Goal: Task Accomplishment & Management: Use online tool/utility

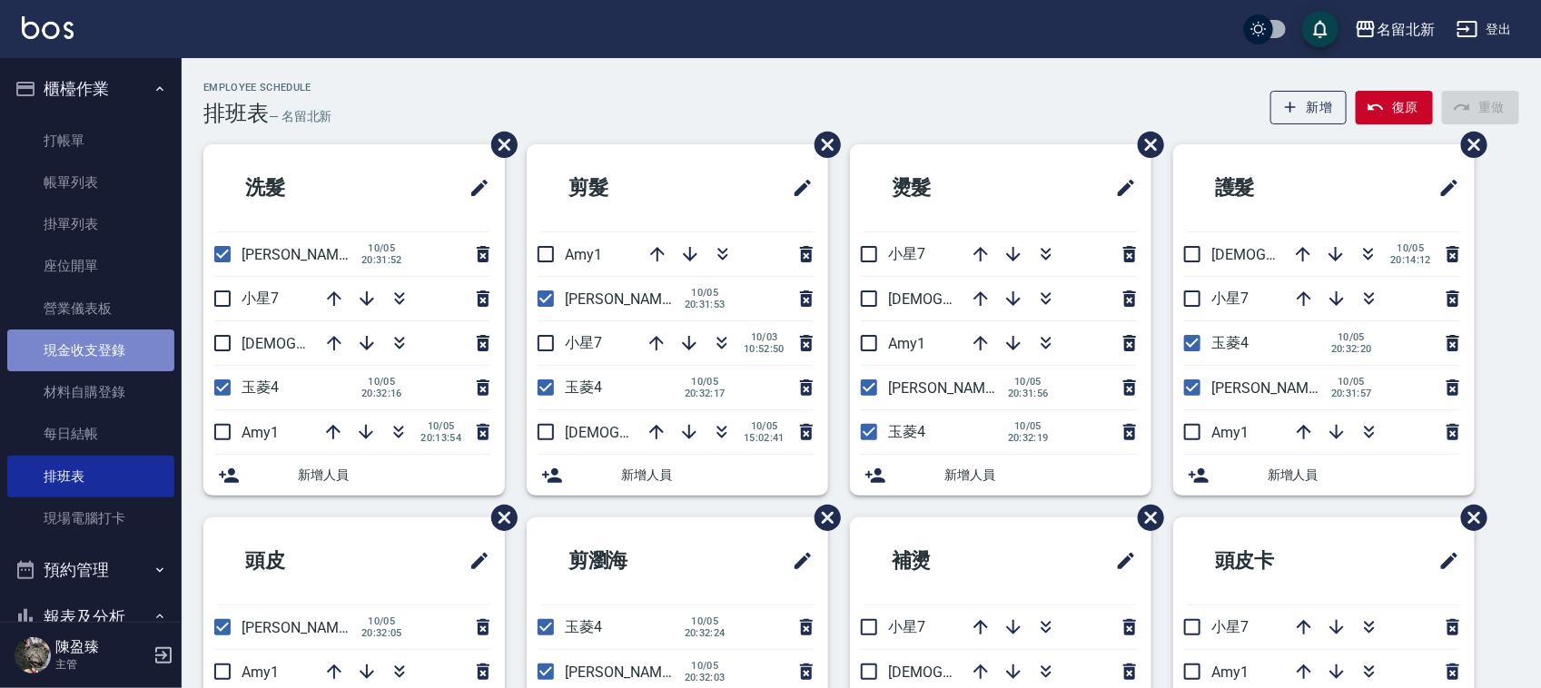
click at [133, 342] on link "現金收支登錄" at bounding box center [90, 351] width 167 height 42
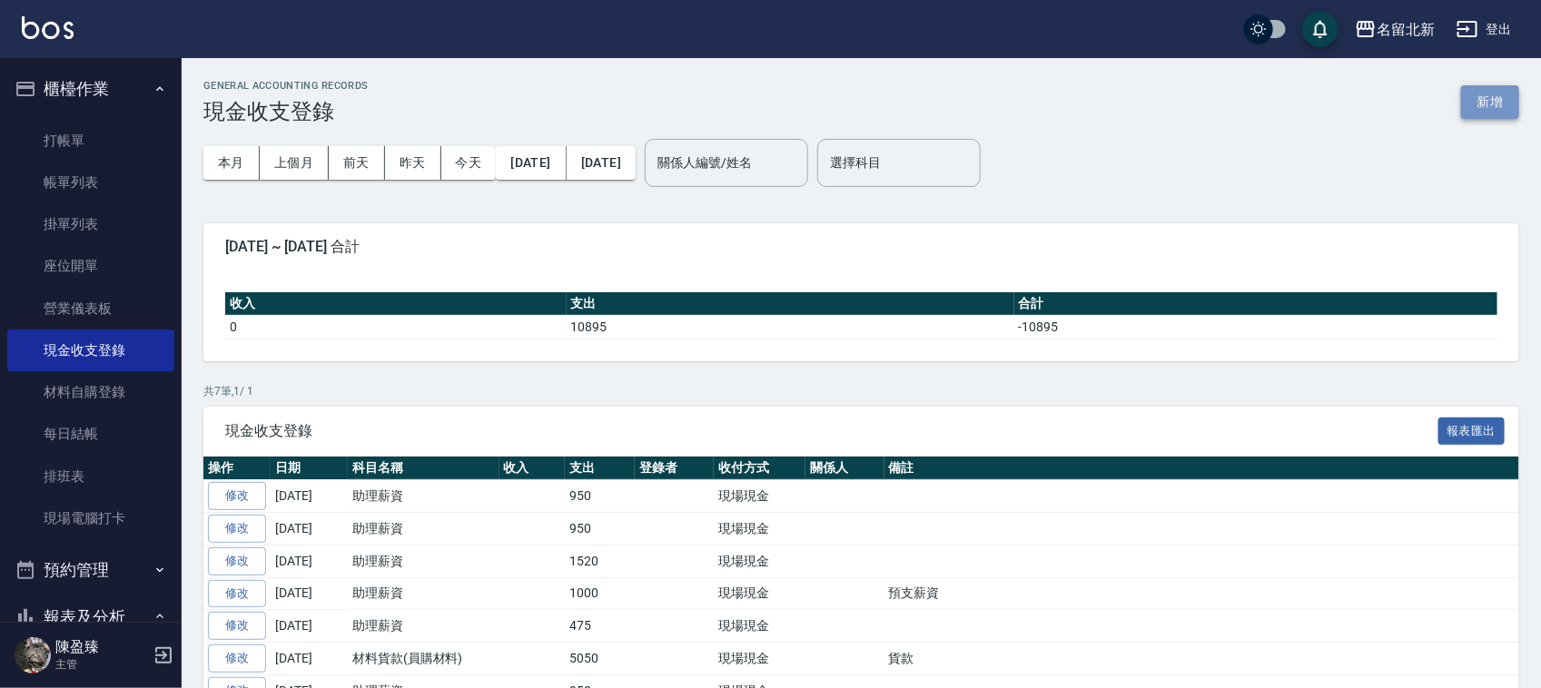
click at [1473, 93] on button "新增" at bounding box center [1490, 102] width 58 height 34
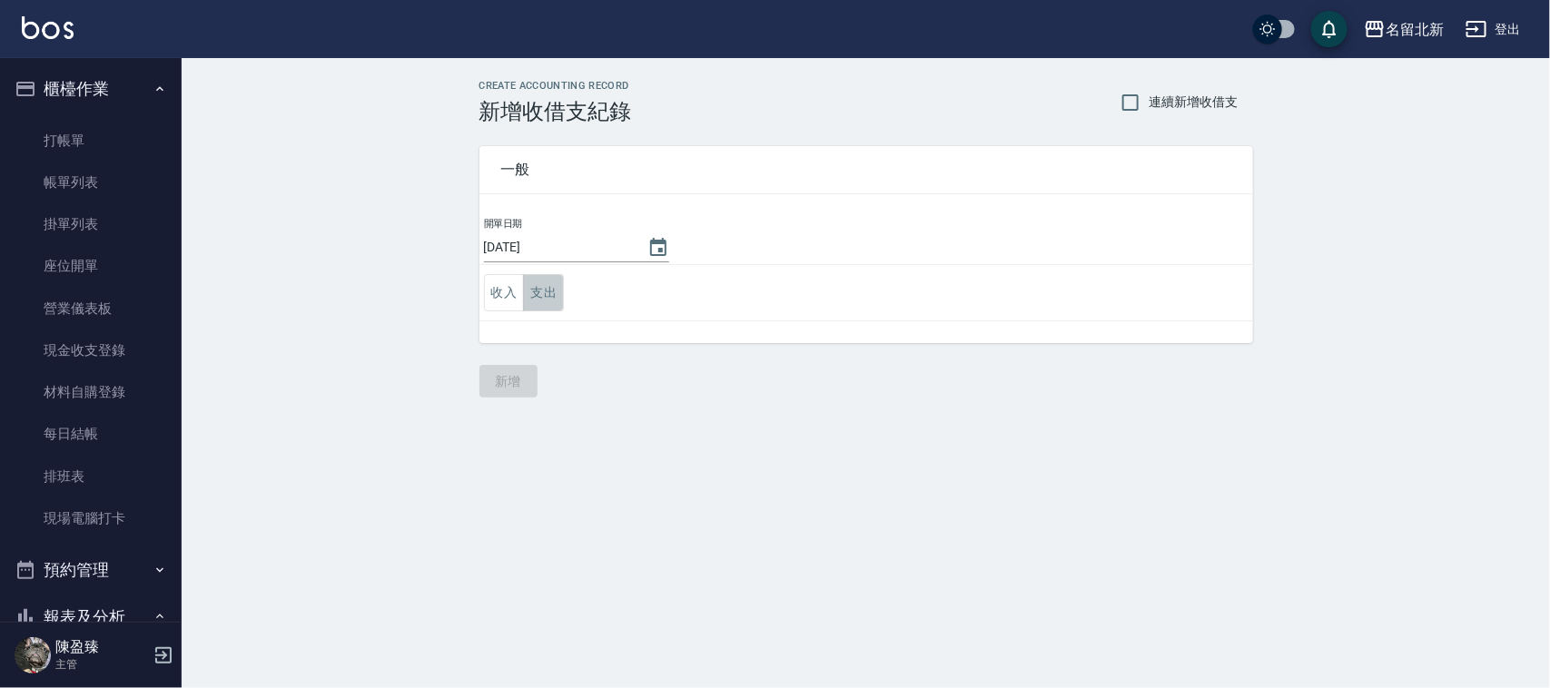
click at [539, 288] on button "支出" at bounding box center [543, 292] width 41 height 37
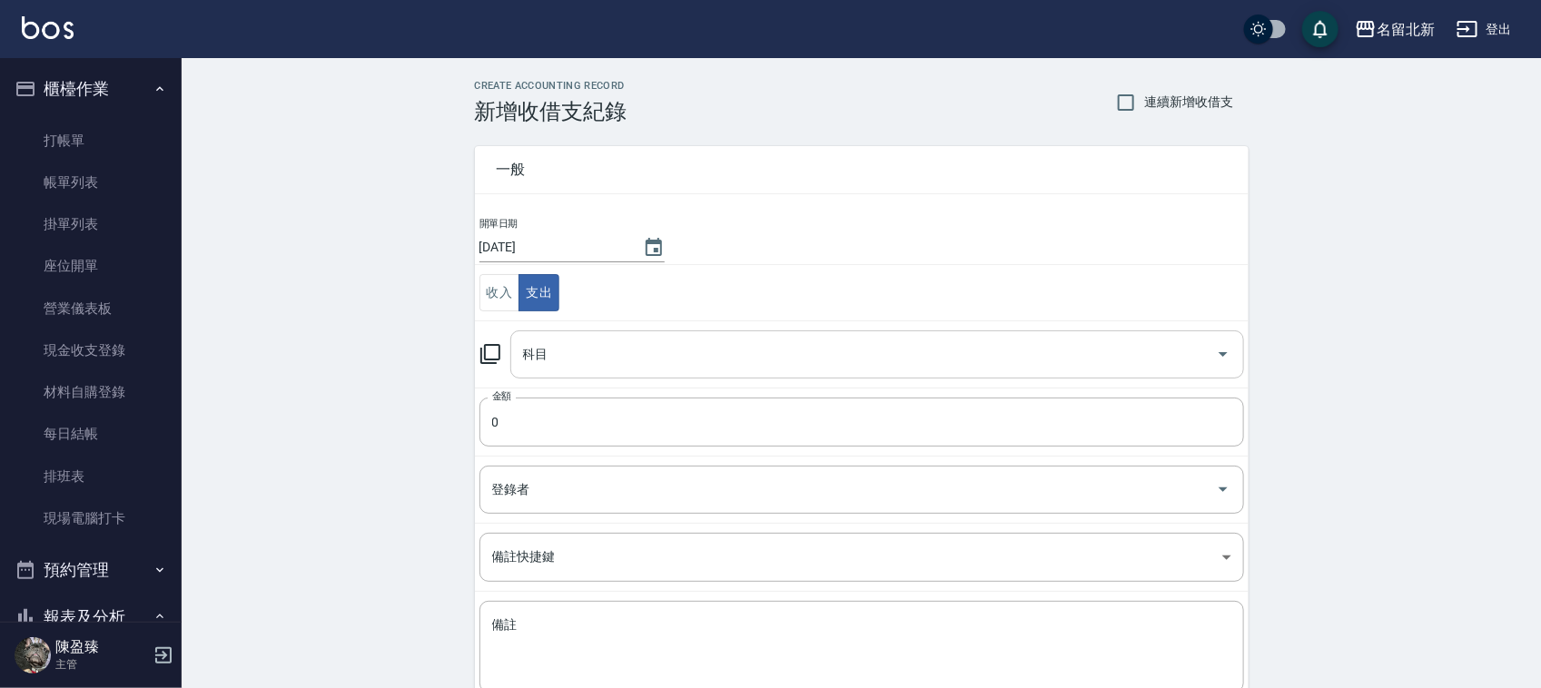
click at [633, 365] on input "科目" at bounding box center [864, 355] width 690 height 32
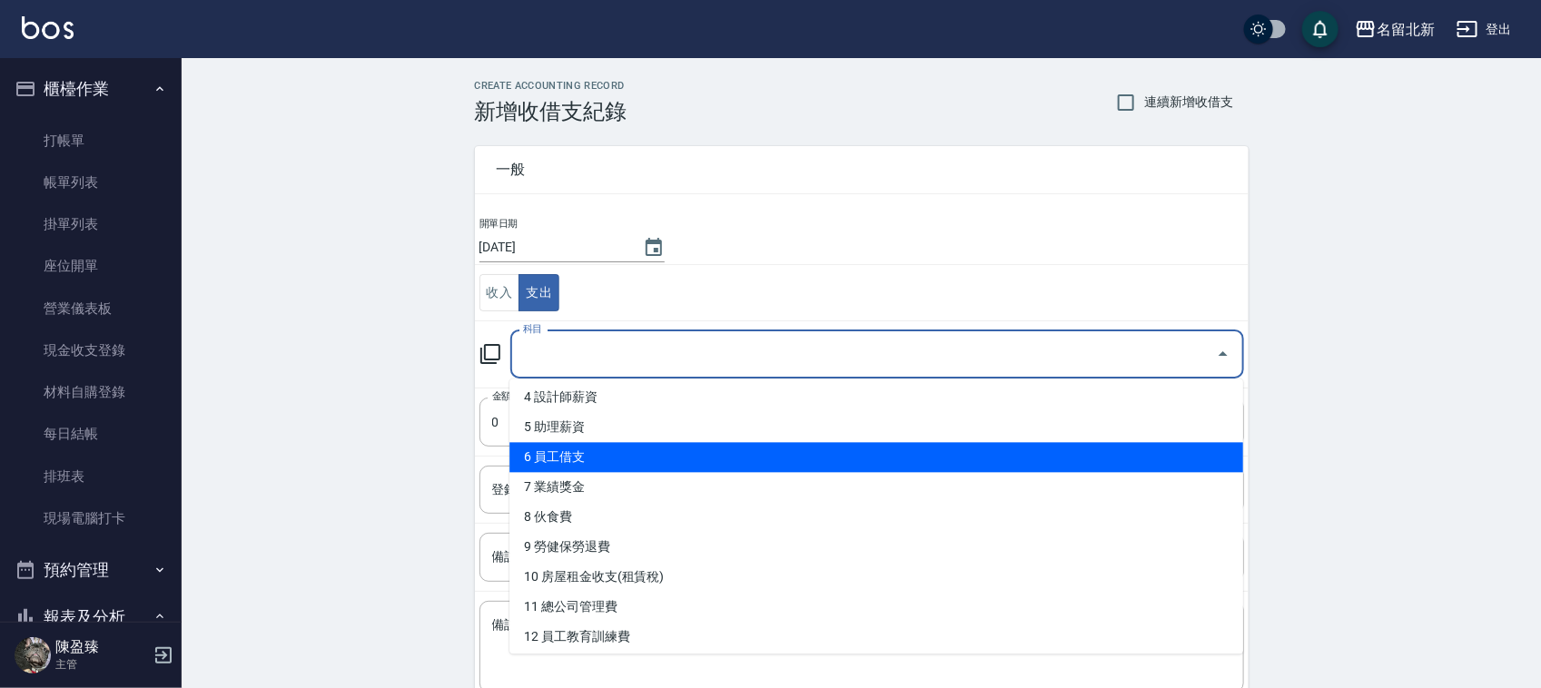
scroll to position [341, 0]
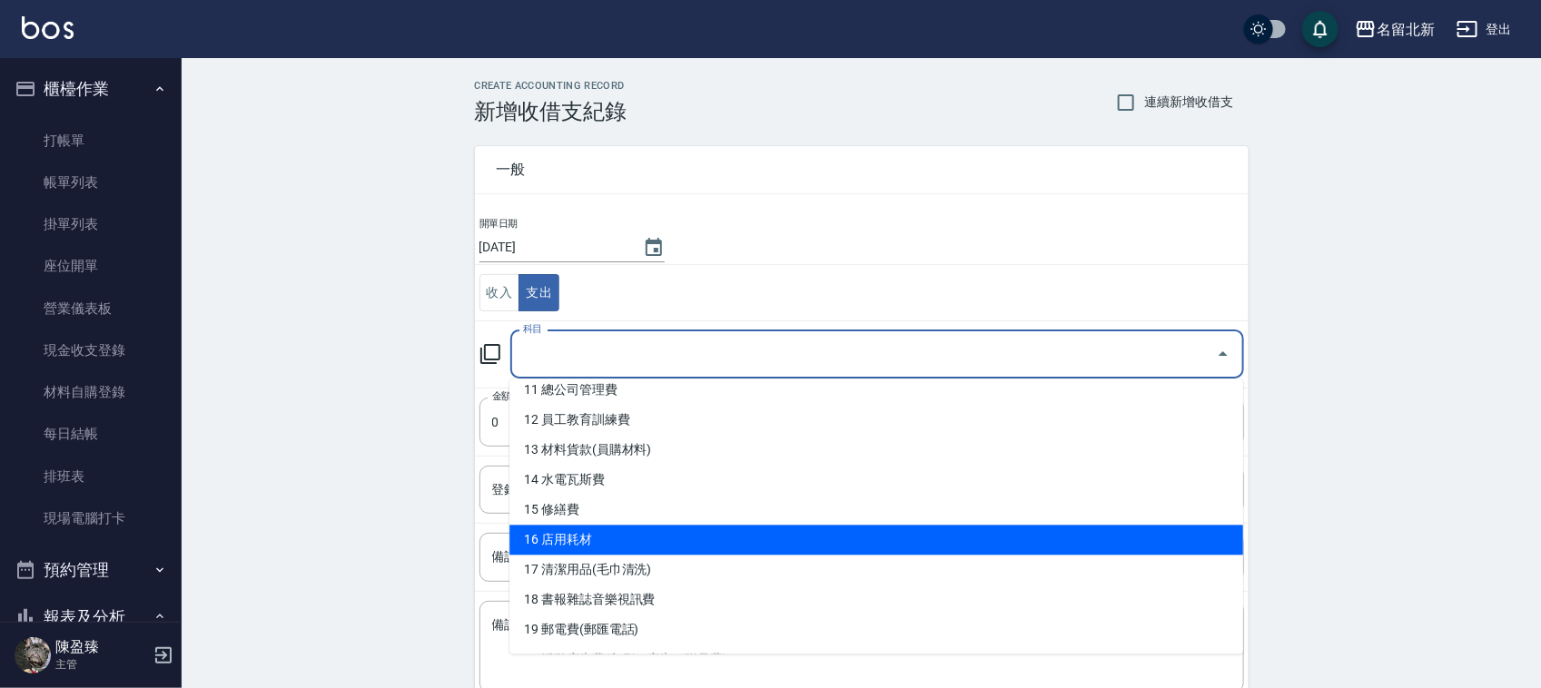
click at [687, 540] on li "16 店用耗材" at bounding box center [876, 541] width 734 height 30
type input "16 店用耗材"
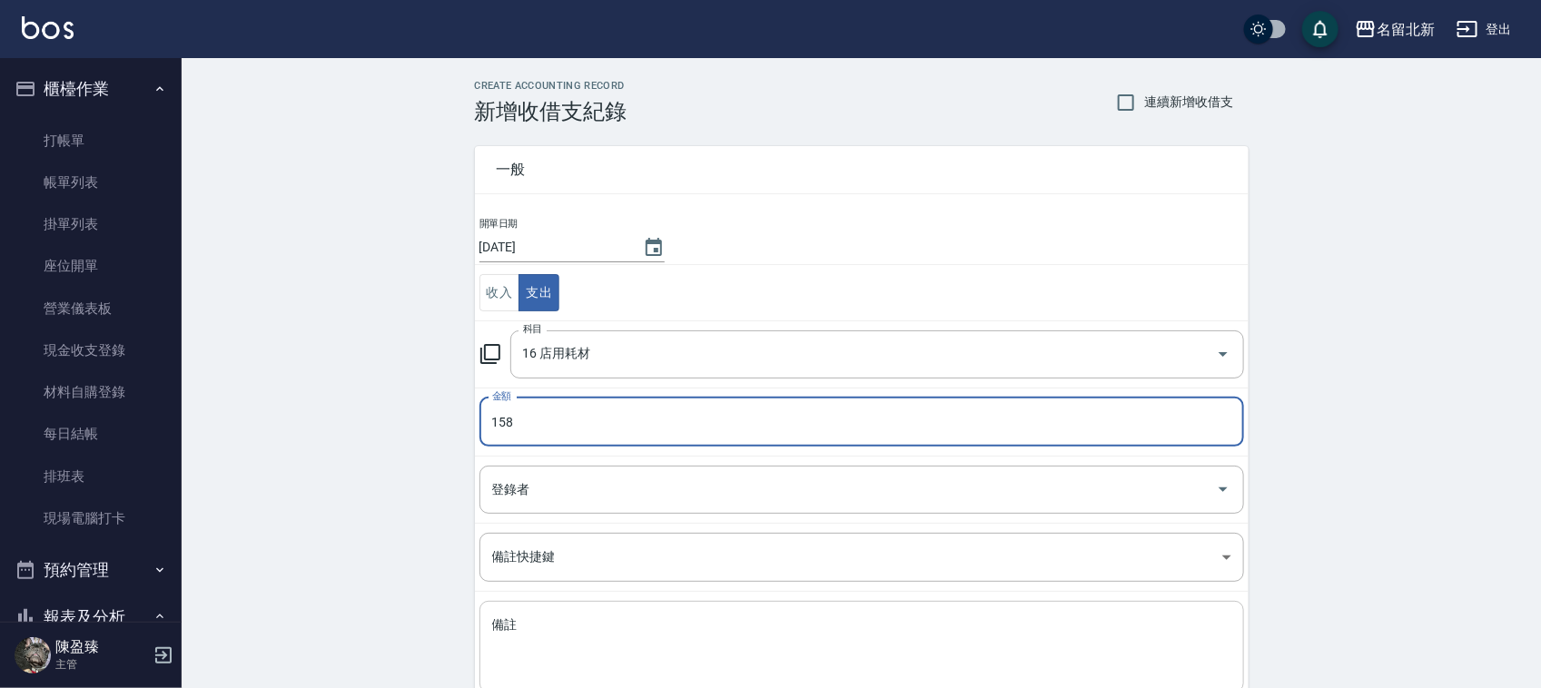
type input "158"
click at [638, 659] on textarea "備註" at bounding box center [861, 648] width 739 height 62
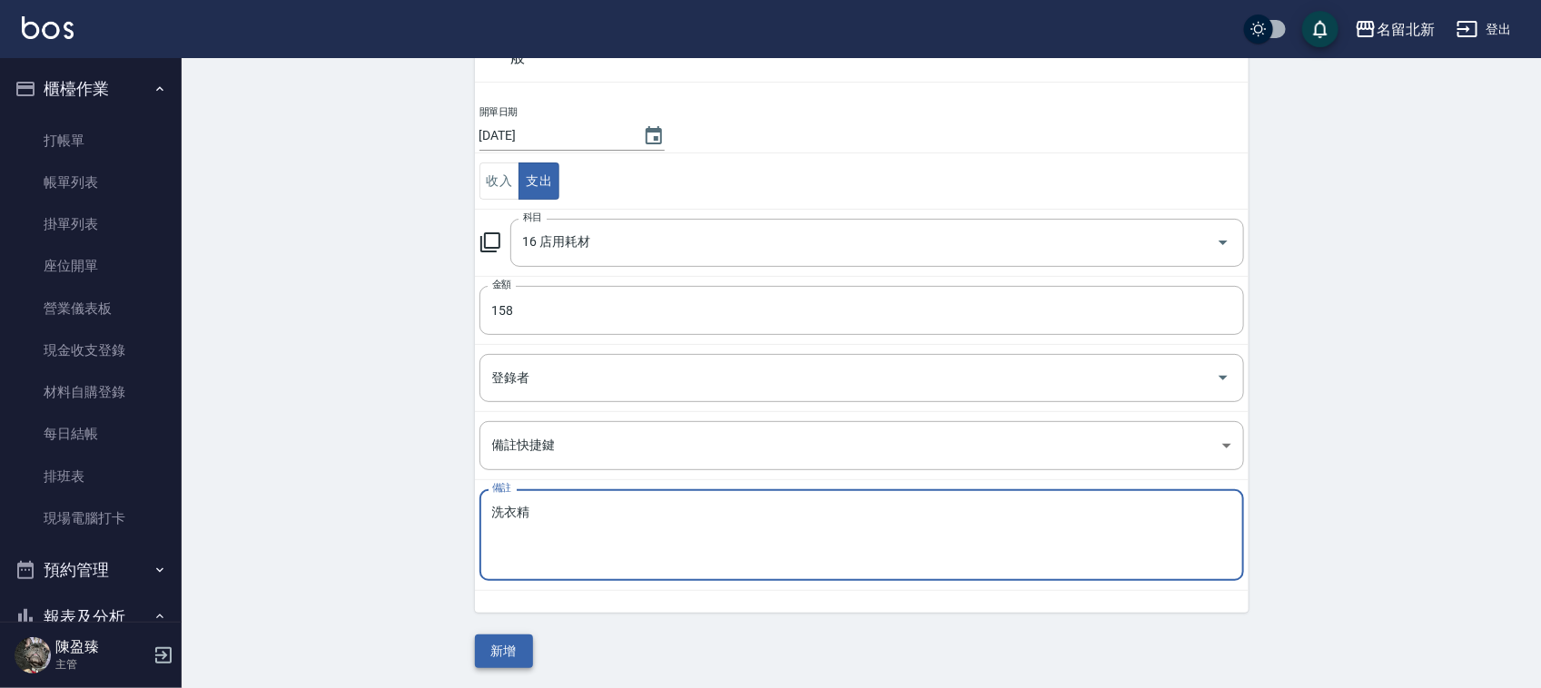
scroll to position [114, 0]
type textarea "洗衣精"
click at [528, 637] on button "新增" at bounding box center [504, 650] width 58 height 34
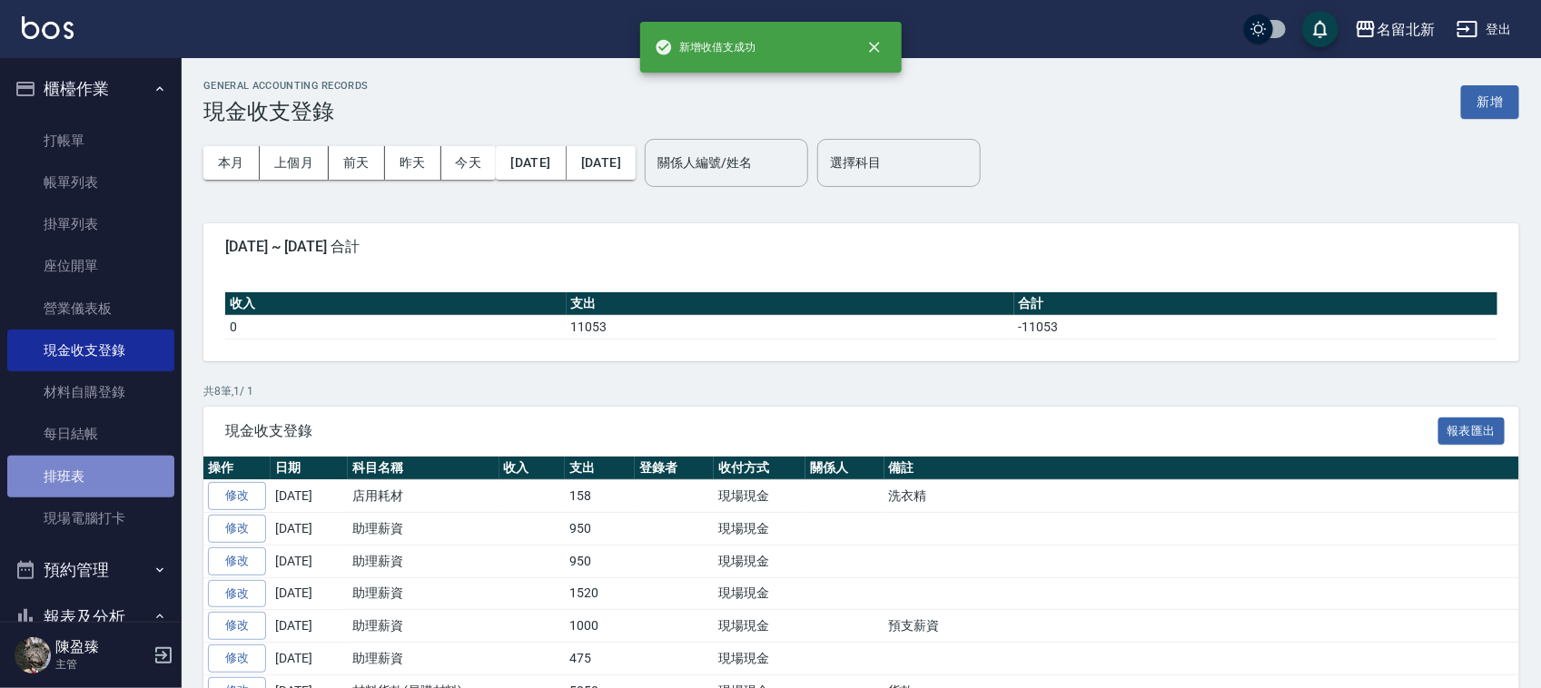
click at [102, 457] on link "排班表" at bounding box center [90, 477] width 167 height 42
click at [101, 480] on link "排班表" at bounding box center [90, 477] width 167 height 42
